Goal: Transaction & Acquisition: Purchase product/service

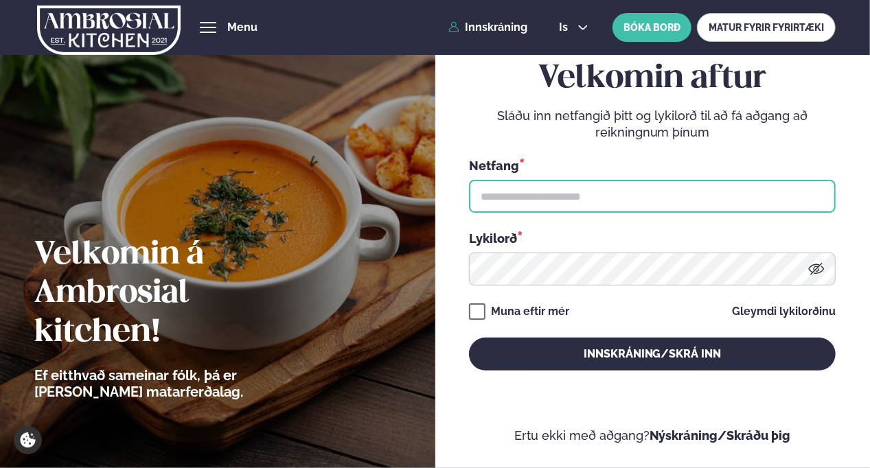
type input "**********"
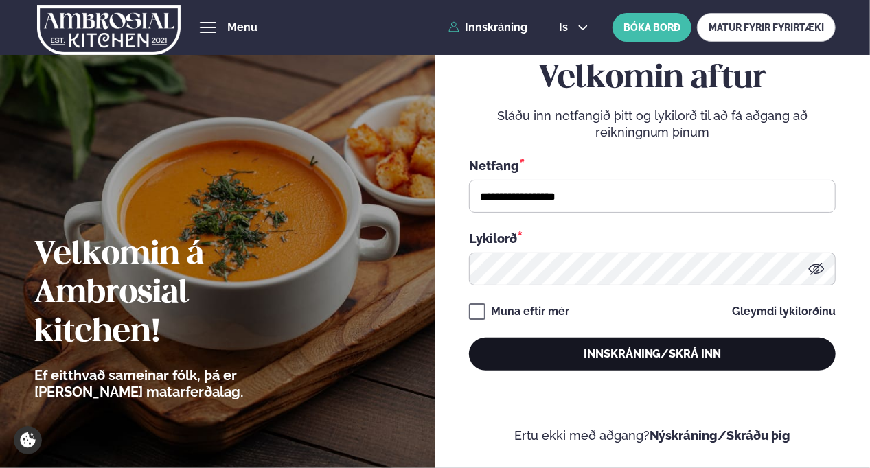
click at [633, 355] on button "Innskráning/Skrá inn" at bounding box center [652, 354] width 367 height 33
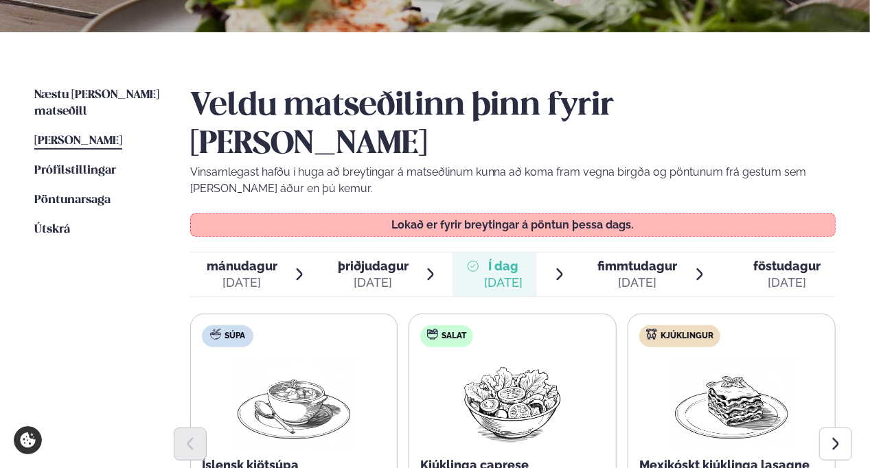
scroll to position [275, 0]
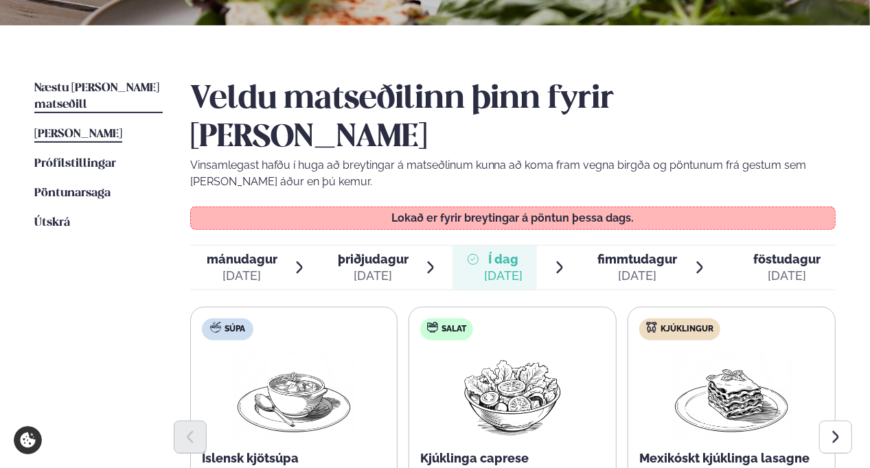
click at [135, 86] on span "Næstu [PERSON_NAME] matseðill" at bounding box center [96, 96] width 125 height 28
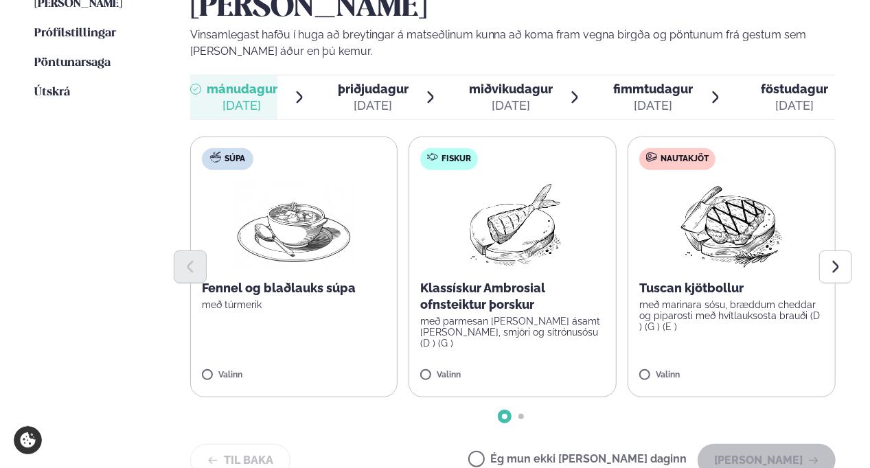
scroll to position [412, 0]
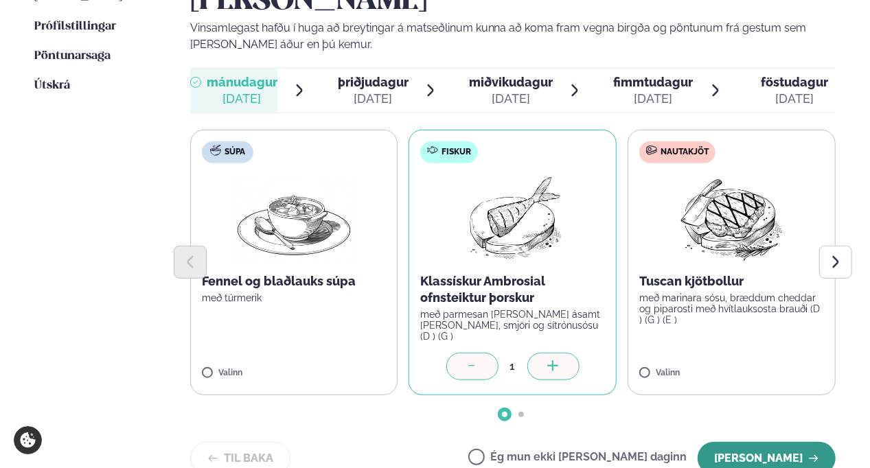
click at [752, 442] on button "[PERSON_NAME]" at bounding box center [766, 458] width 138 height 33
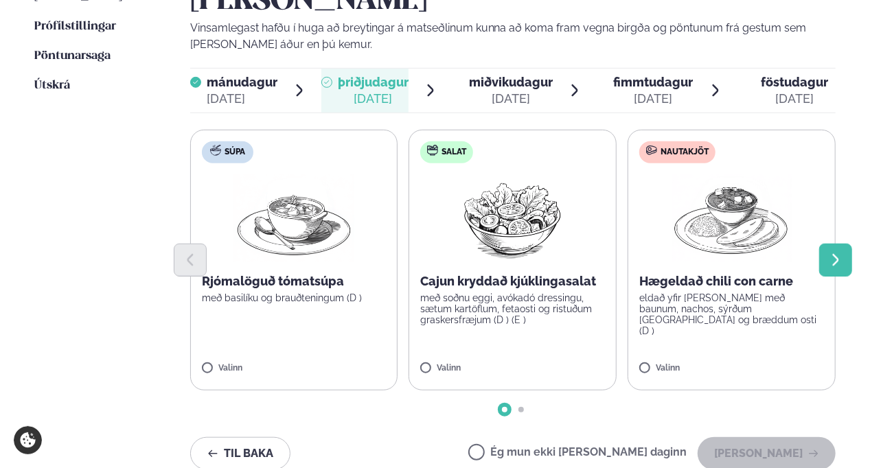
click at [827, 244] on button "Next slide" at bounding box center [835, 260] width 33 height 33
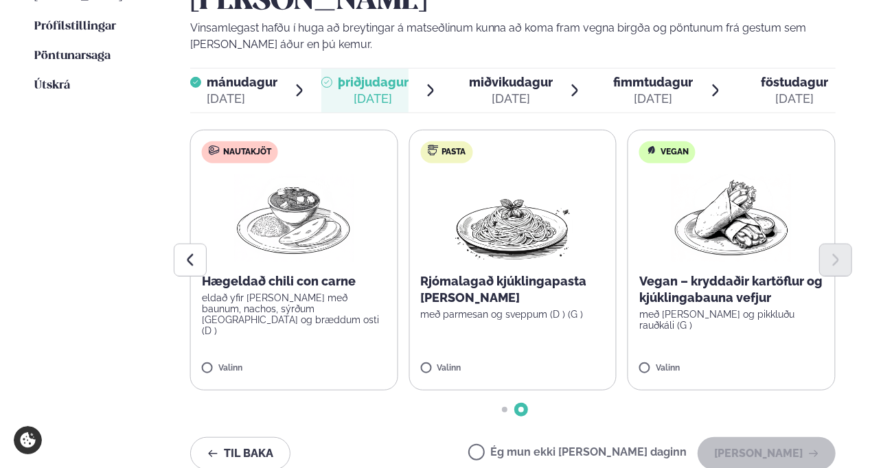
click at [821, 244] on div at bounding box center [513, 260] width 646 height 33
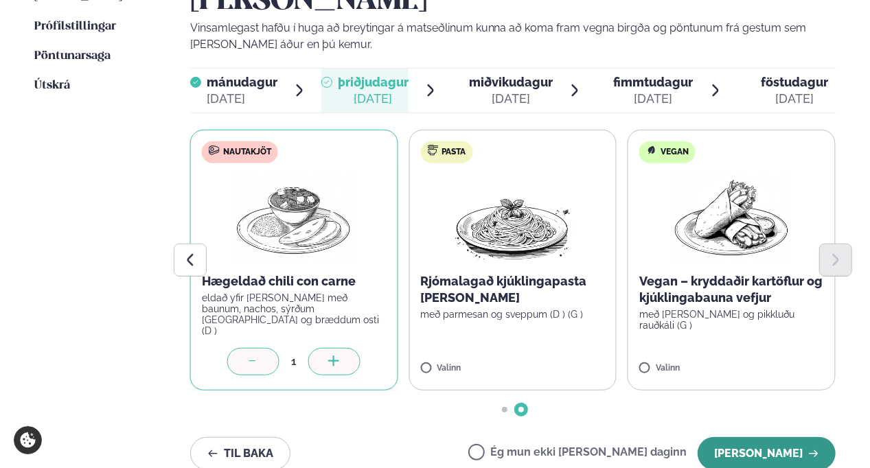
click at [762, 437] on button "[PERSON_NAME]" at bounding box center [766, 453] width 138 height 33
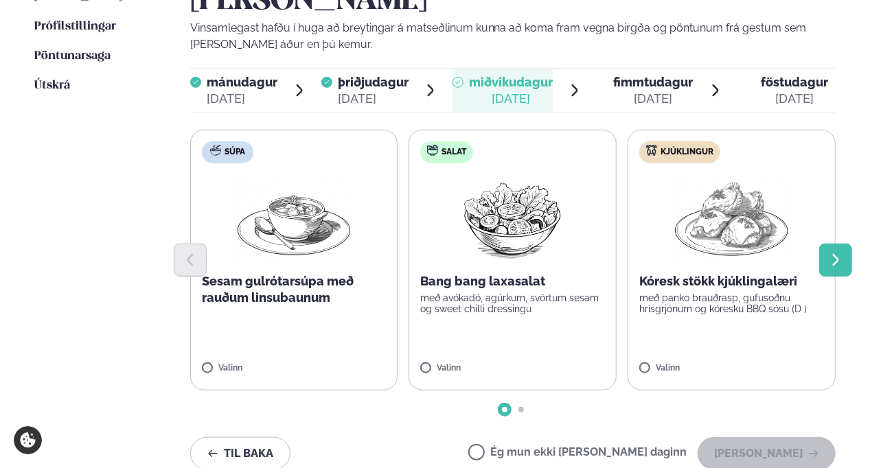
click at [832, 253] on icon "Next slide" at bounding box center [835, 260] width 15 height 15
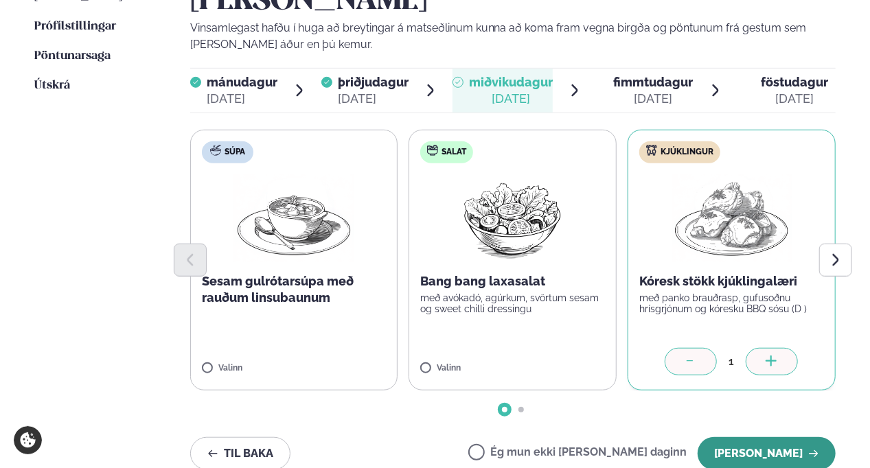
click at [786, 437] on button "[PERSON_NAME]" at bounding box center [766, 453] width 138 height 33
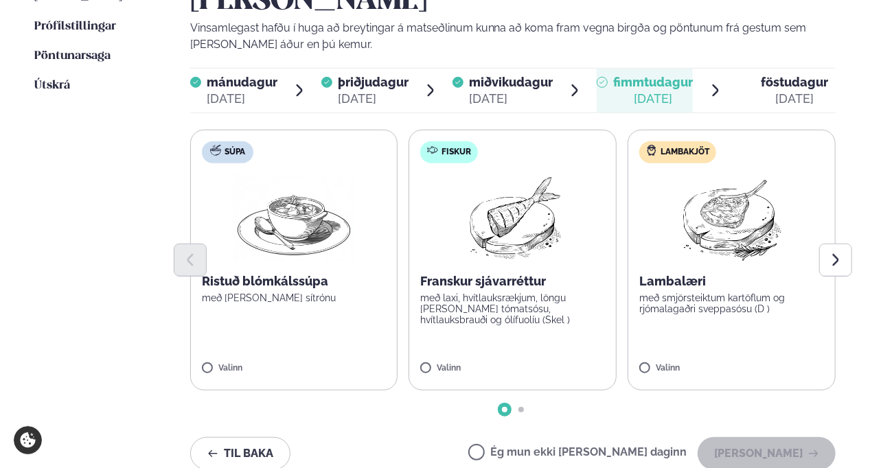
click at [796, 75] on span "föstudagur" at bounding box center [794, 82] width 67 height 14
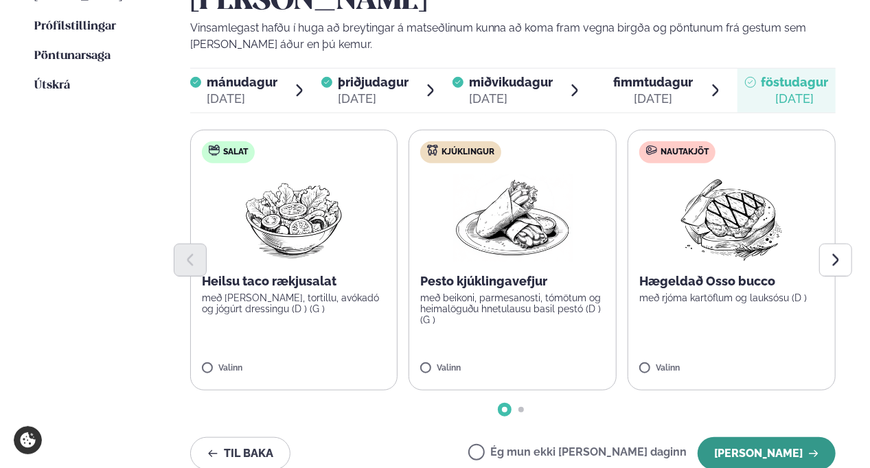
click at [741, 437] on button "[PERSON_NAME]" at bounding box center [766, 453] width 138 height 33
